Goal: Task Accomplishment & Management: Use online tool/utility

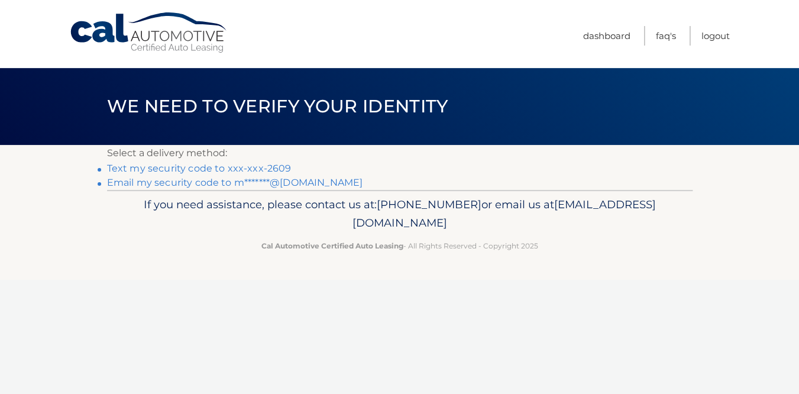
click at [272, 166] on link "Text my security code to xxx-xxx-2609" at bounding box center [199, 168] width 184 height 11
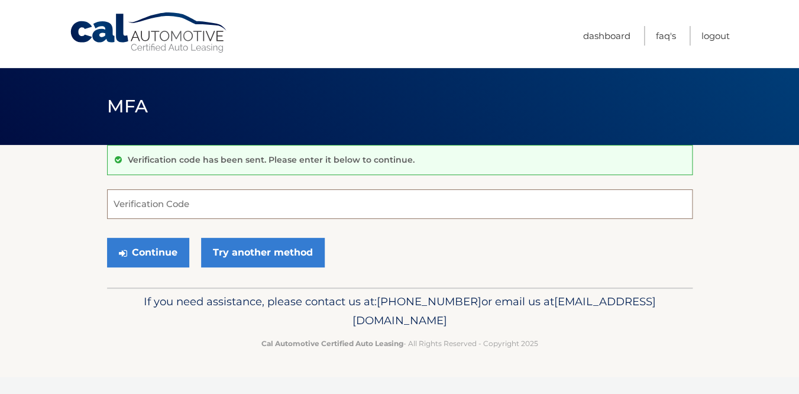
click at [281, 202] on input "Verification Code" at bounding box center [399, 204] width 585 height 30
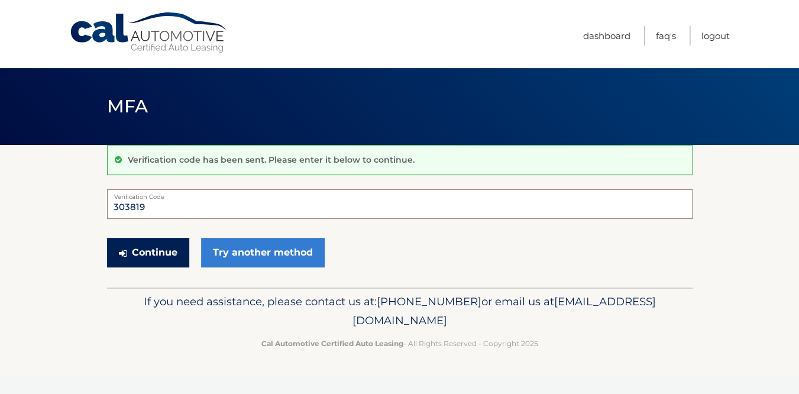
type input "303819"
click at [167, 264] on button "Continue" at bounding box center [148, 253] width 82 height 30
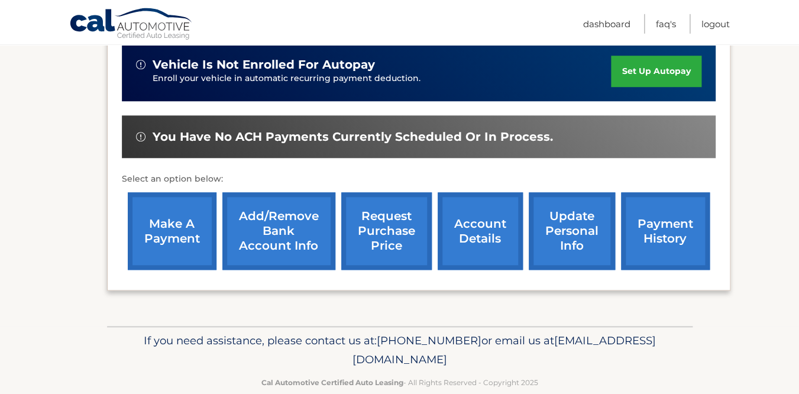
scroll to position [329, 0]
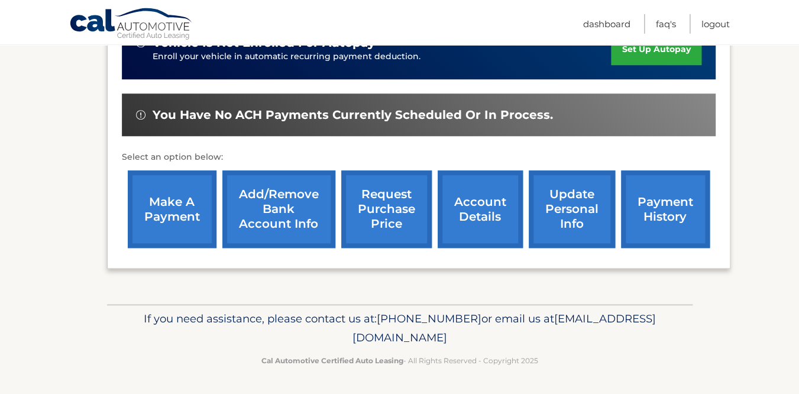
click at [183, 219] on link "make a payment" at bounding box center [172, 208] width 89 height 77
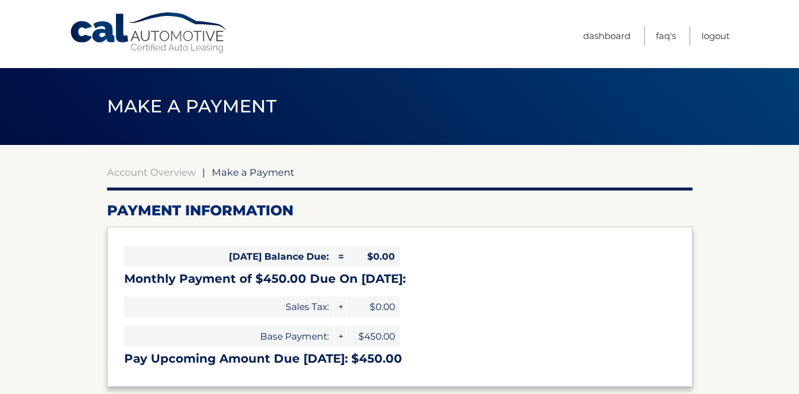
select select "OGJjODkyNDUtZmYyNS00OTAxLTg2YWYtYzNkZDgwN2M3Zjg0"
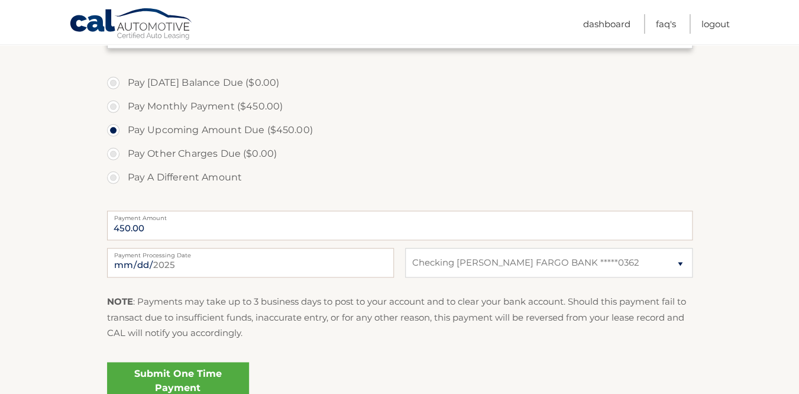
scroll to position [339, 0]
click at [348, 261] on input "2025-09-18" at bounding box center [250, 262] width 287 height 30
click at [388, 264] on input "2025-09-18" at bounding box center [250, 262] width 287 height 30
click at [378, 263] on input "2025-09-18" at bounding box center [250, 262] width 287 height 30
type input "2025-09-21"
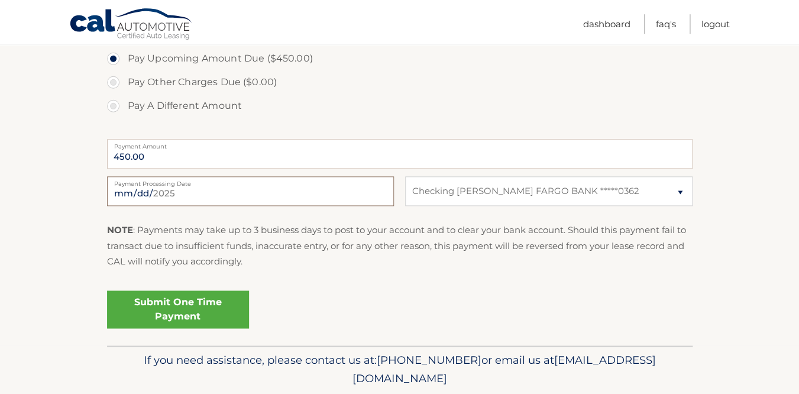
scroll to position [395, 0]
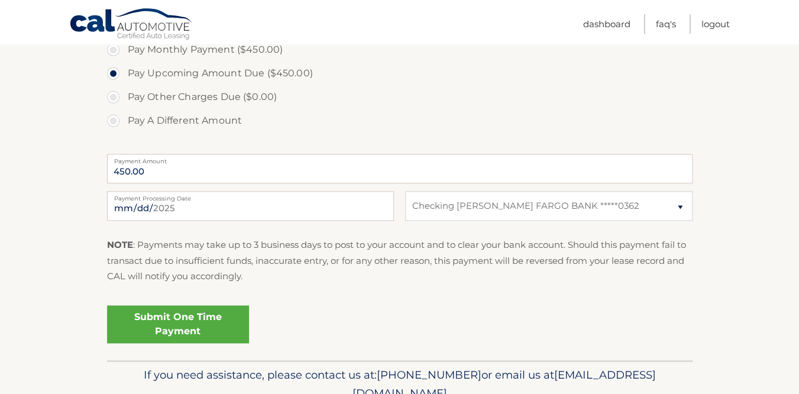
click at [201, 311] on link "Submit One Time Payment" at bounding box center [178, 324] width 142 height 38
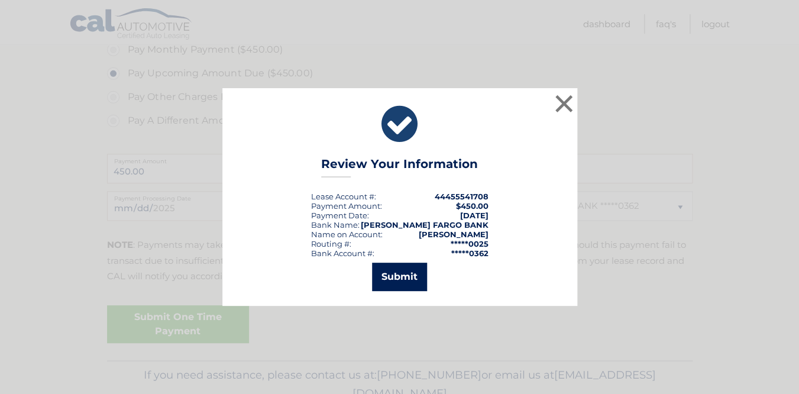
click at [391, 283] on button "Submit" at bounding box center [399, 277] width 55 height 28
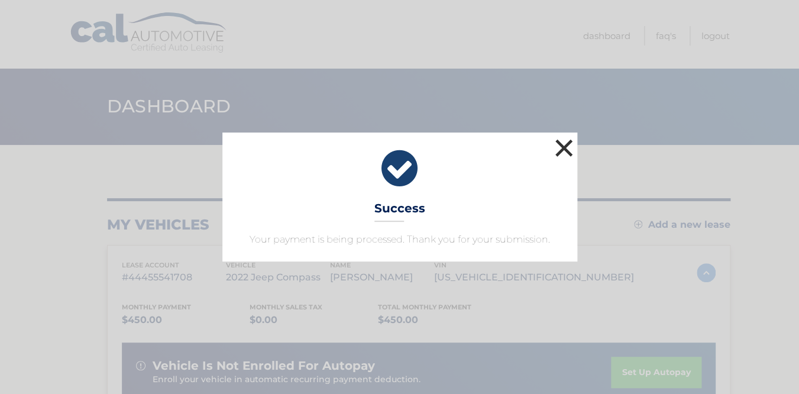
click at [571, 141] on button "×" at bounding box center [564, 148] width 24 height 24
